Goal: Task Accomplishment & Management: Complete application form

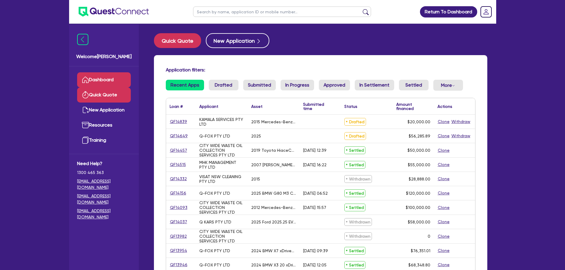
click at [117, 96] on link "Quick Quote" at bounding box center [104, 94] width 54 height 15
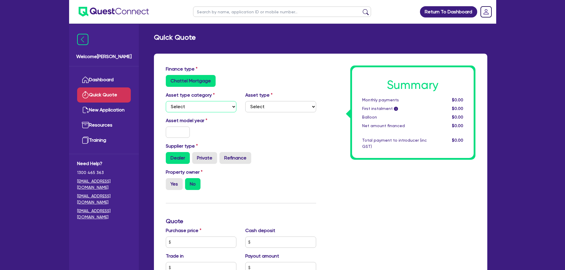
click at [231, 105] on select "Select Cars and light trucks Primary assets Secondary assets Tertiary assets" at bounding box center [201, 106] width 71 height 11
select select "CARS_AND_LIGHT_TRUCKS"
click at [166, 101] on select "Select Cars and light trucks Primary assets Secondary assets Tertiary assets" at bounding box center [201, 106] width 71 height 11
click at [292, 108] on select "Select Passenger vehicles Vans and utes Light trucks up to 4.5 tonne" at bounding box center [280, 106] width 71 height 11
click at [245, 101] on select "Select Passenger vehicles Vans and utes Light trucks up to 4.5 tonne" at bounding box center [280, 106] width 71 height 11
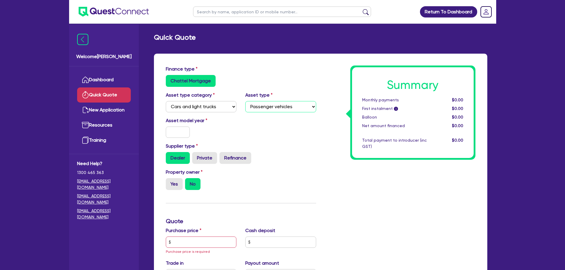
click at [266, 109] on select "Select Passenger vehicles Vans and utes Light trucks up to 4.5 tonne" at bounding box center [280, 106] width 71 height 11
select select "LIGHT_TRUCKS"
click at [245, 101] on select "Select Passenger vehicles Vans and utes Light trucks up to 4.5 tonne" at bounding box center [280, 106] width 71 height 11
click at [178, 131] on input "text" at bounding box center [178, 132] width 24 height 11
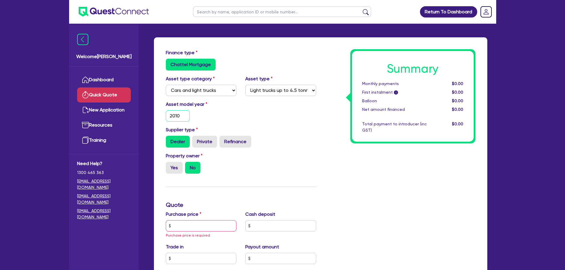
scroll to position [59, 0]
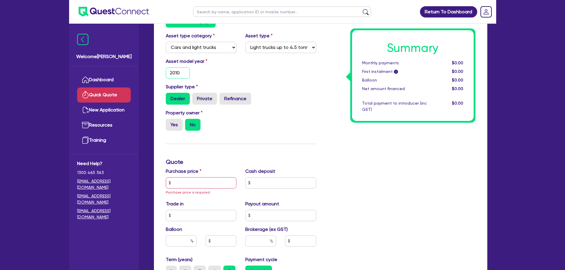
type input "2010"
click at [213, 182] on input "text" at bounding box center [201, 182] width 71 height 11
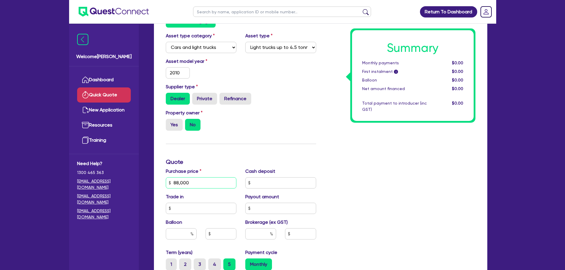
type input "88,000"
type input "20,000"
click at [341, 175] on div "Summary Monthly payments $0.00 First instalment i $0.00 Balloon $0.00 Net amoun…" at bounding box center [400, 182] width 159 height 353
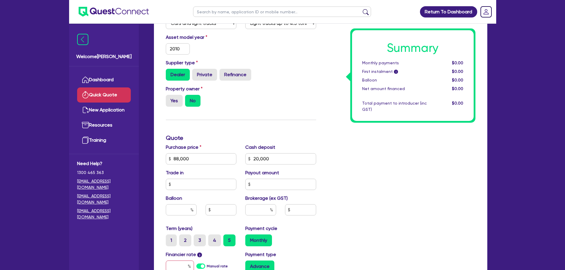
scroll to position [119, 0]
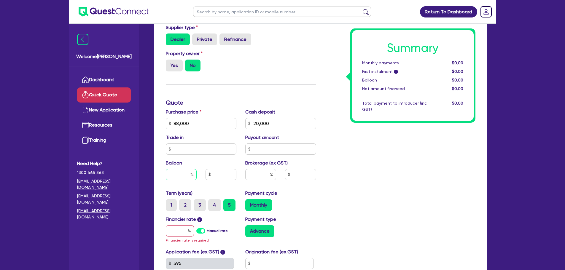
click at [181, 172] on input "text" at bounding box center [181, 174] width 31 height 11
drag, startPoint x: 261, startPoint y: 174, endPoint x: 258, endPoint y: 175, distance: 3.2
click at [260, 175] on input "text" at bounding box center [260, 174] width 31 height 11
type input "1,500"
click at [342, 177] on div "Summary Monthly payments $0.00 First instalment i $0.00 Balloon $0.00 Net amoun…" at bounding box center [400, 123] width 159 height 353
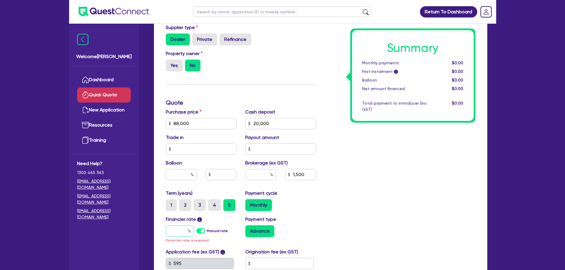
click at [183, 232] on input "text" at bounding box center [180, 230] width 28 height 11
type input "1"
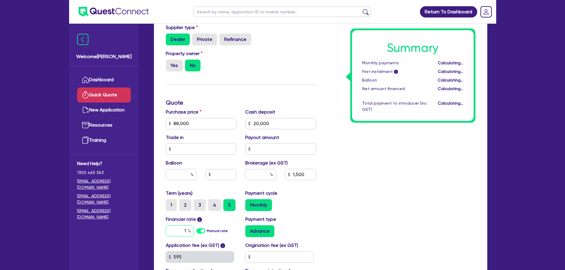
type input "2.20"
type input "1,500"
type input "17.95"
type input "2.20"
type input "1,500"
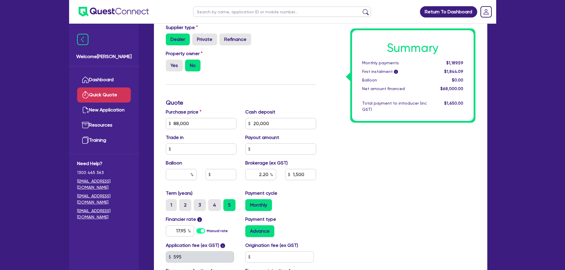
click at [335, 212] on div "Summary Monthly payments $1,189.59 First instalment i $1,844.09 Balloon $0.00 N…" at bounding box center [400, 120] width 159 height 347
type input "2.20"
type input "1,500"
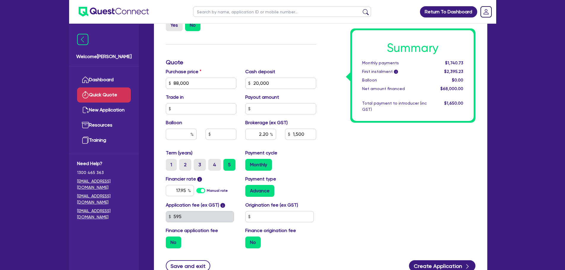
scroll to position [148, 0]
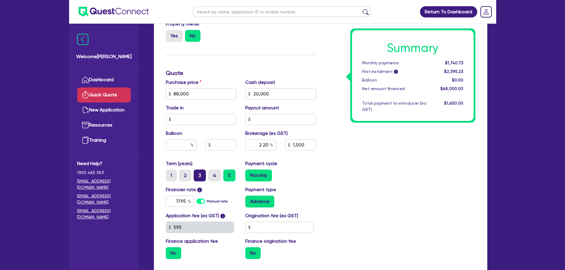
click at [199, 176] on label "3" at bounding box center [200, 176] width 12 height 12
click at [197, 173] on input "3" at bounding box center [196, 172] width 4 height 4
radio input "true"
type input "2.20"
type input "1,500"
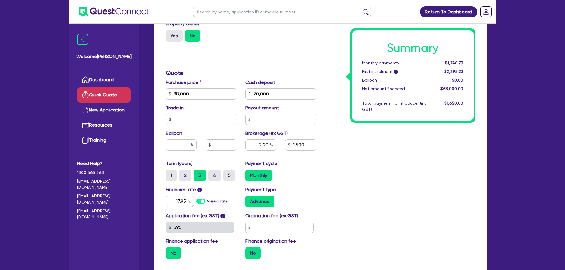
type input "2.20"
type input "1,500"
click at [212, 177] on label "4" at bounding box center [214, 176] width 13 height 12
click at [212, 173] on input "4" at bounding box center [210, 172] width 4 height 4
radio input "true"
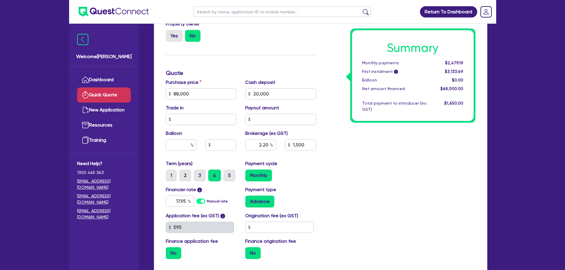
type input "2.20"
type input "1,500"
type input "2.20"
type input "1,500"
click at [226, 177] on label "5" at bounding box center [229, 176] width 12 height 12
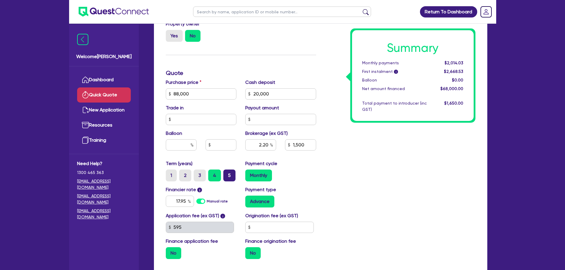
click at [226, 173] on input "5" at bounding box center [225, 172] width 4 height 4
radio input "true"
type input "2.20"
type input "1,500"
type input "2.20"
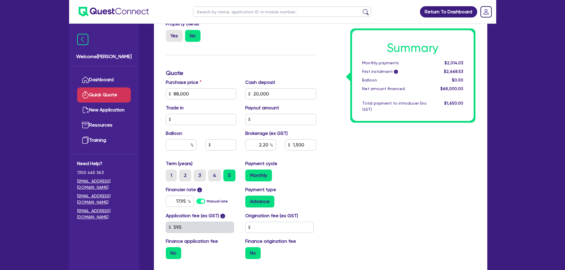
type input "1,500"
